Goal: Task Accomplishment & Management: Manage account settings

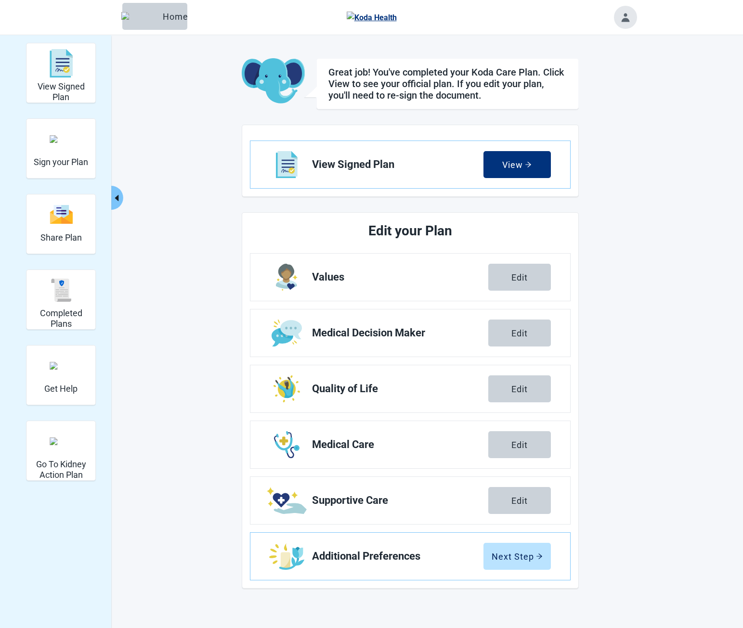
drag, startPoint x: 371, startPoint y: 230, endPoint x: 450, endPoint y: 232, distance: 79.0
click at [475, 225] on h2 "Edit your Plan" at bounding box center [410, 230] width 248 height 21
click at [476, 225] on h2 "Edit your Plan" at bounding box center [410, 230] width 248 height 21
click at [383, 229] on h2 "Edit your Plan" at bounding box center [410, 230] width 248 height 21
click at [448, 231] on h2 "Edit your Plan" at bounding box center [410, 230] width 248 height 21
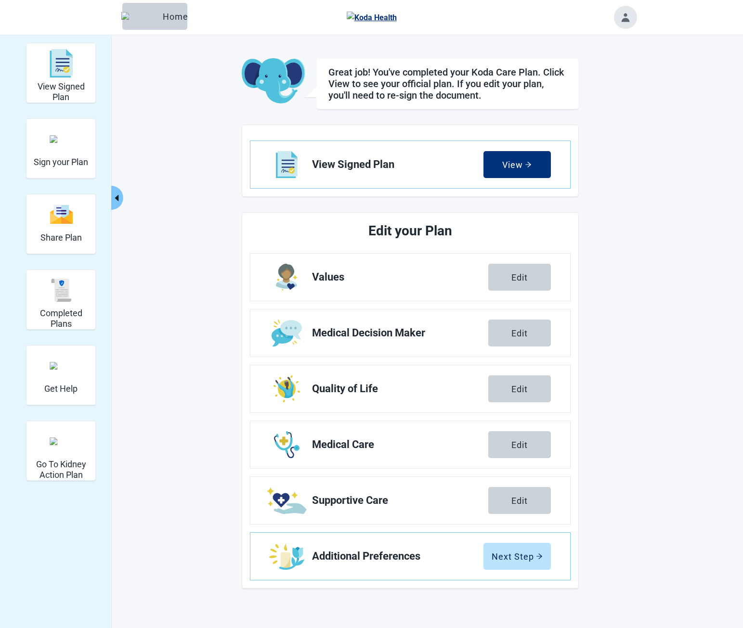
click at [452, 231] on h2 "Edit your Plan" at bounding box center [410, 230] width 248 height 21
click at [450, 232] on h2 "Edit your Plan" at bounding box center [410, 230] width 248 height 21
click at [366, 234] on h2 "Edit your Plan" at bounding box center [410, 230] width 248 height 21
click at [373, 234] on h2 "Edit your Plan" at bounding box center [410, 230] width 248 height 21
click at [370, 231] on h2 "Edit your Plan" at bounding box center [410, 230] width 248 height 21
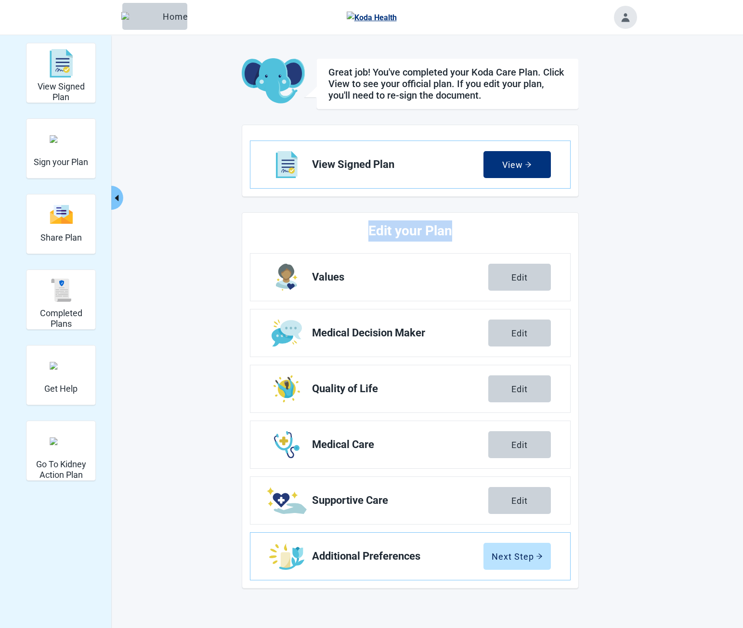
drag, startPoint x: 449, startPoint y: 233, endPoint x: 367, endPoint y: 234, distance: 82.3
click at [367, 234] on h2 "Edit your Plan" at bounding box center [410, 230] width 248 height 21
click at [623, 239] on main "Great job! You've completed your Koda Care Plan. Click View to see your officia…" at bounding box center [410, 323] width 452 height 530
drag, startPoint x: 370, startPoint y: 232, endPoint x: 378, endPoint y: 231, distance: 8.9
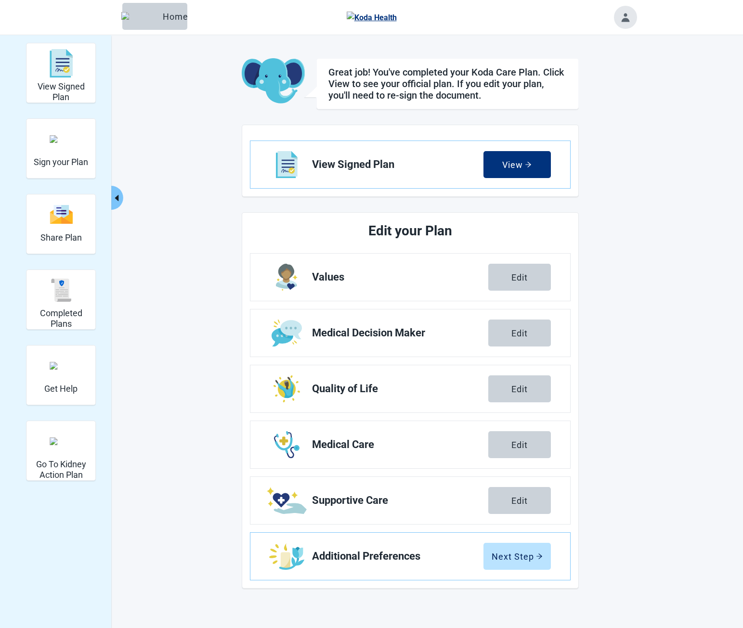
click at [463, 232] on h2 "Edit your Plan" at bounding box center [410, 230] width 248 height 21
click at [379, 231] on h2 "Edit your Plan" at bounding box center [410, 230] width 248 height 21
click at [378, 231] on h2 "Edit your Plan" at bounding box center [410, 230] width 248 height 21
drag, startPoint x: 370, startPoint y: 225, endPoint x: 474, endPoint y: 232, distance: 104.7
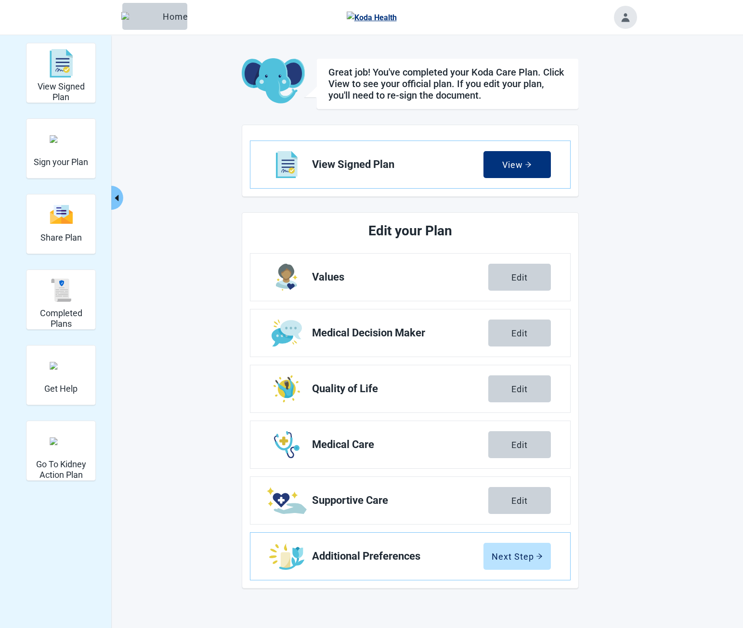
click at [465, 231] on h2 "Edit your Plan" at bounding box center [410, 230] width 248 height 21
click at [381, 230] on h2 "Edit your Plan" at bounding box center [410, 230] width 248 height 21
click at [380, 229] on h2 "Edit your Plan" at bounding box center [410, 230] width 248 height 21
drag, startPoint x: 385, startPoint y: 229, endPoint x: 458, endPoint y: 229, distance: 72.7
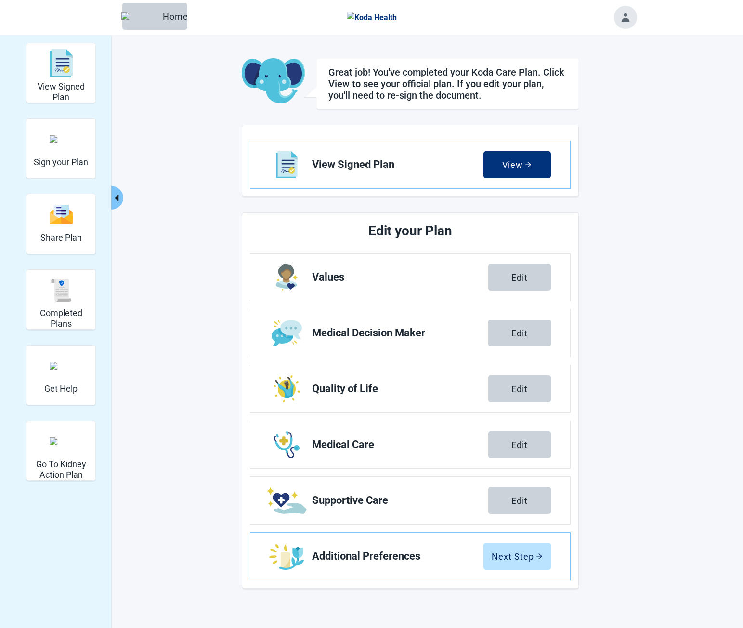
click at [458, 229] on h2 "Edit your Plan" at bounding box center [410, 230] width 248 height 21
drag, startPoint x: 458, startPoint y: 229, endPoint x: 412, endPoint y: 246, distance: 49.2
click at [379, 228] on h2 "Edit your Plan" at bounding box center [410, 230] width 248 height 21
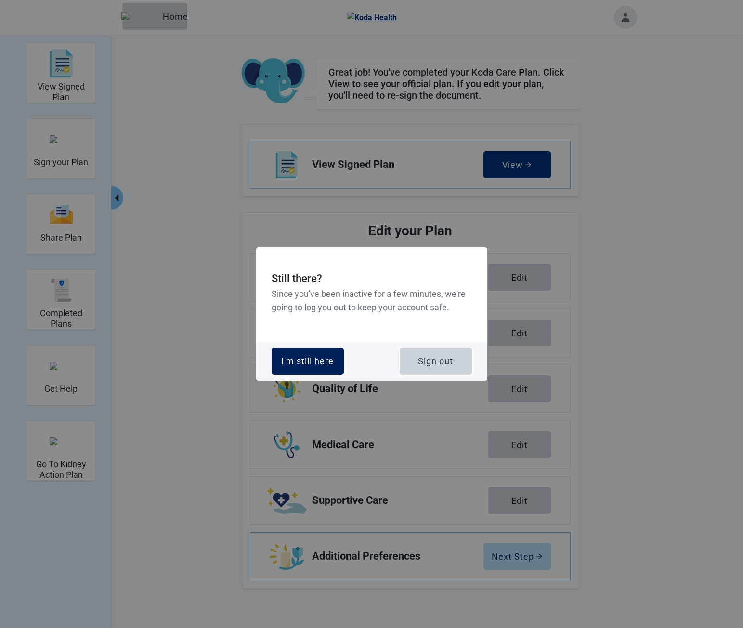
drag, startPoint x: 301, startPoint y: 360, endPoint x: 12, endPoint y: 405, distance: 293.3
click at [301, 360] on div "I'm still here" at bounding box center [307, 362] width 52 height 10
drag, startPoint x: 447, startPoint y: 359, endPoint x: 239, endPoint y: 179, distance: 275.0
click at [447, 359] on div "Sign out" at bounding box center [435, 362] width 35 height 10
